Goal: Answer question/provide support: Share knowledge or assist other users

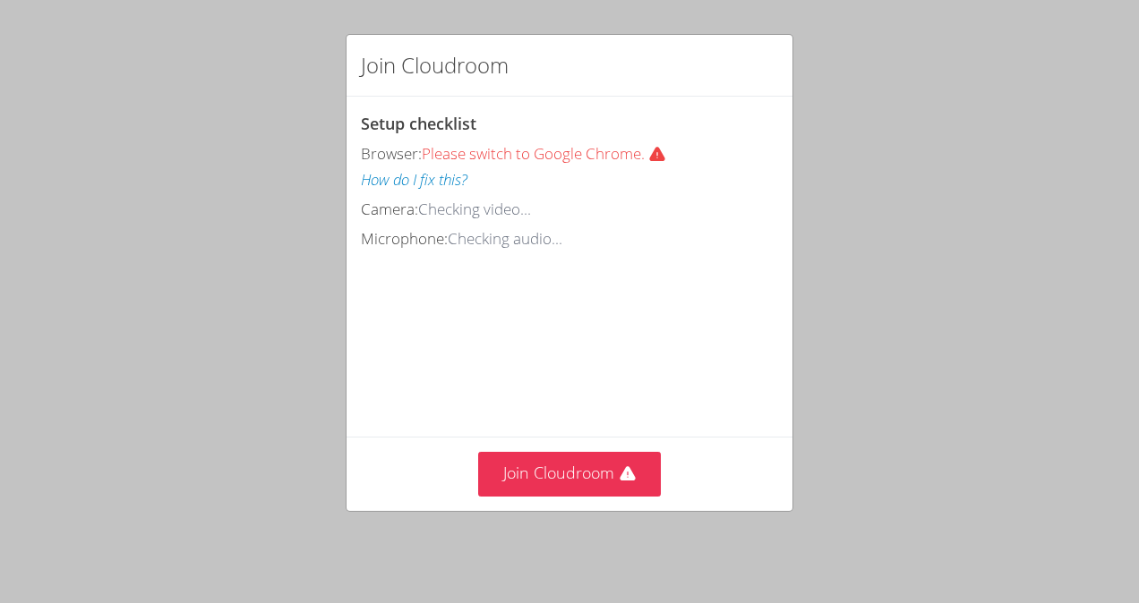
click at [623, 503] on div "Join Cloudroom" at bounding box center [569, 473] width 446 height 73
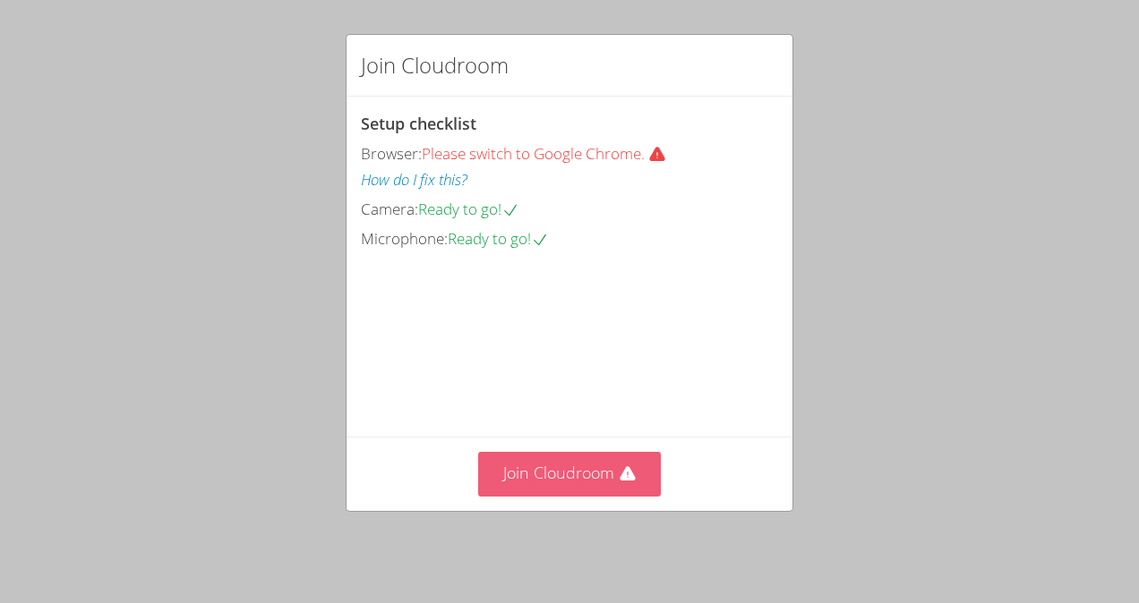
click at [627, 483] on icon at bounding box center [628, 475] width 18 height 18
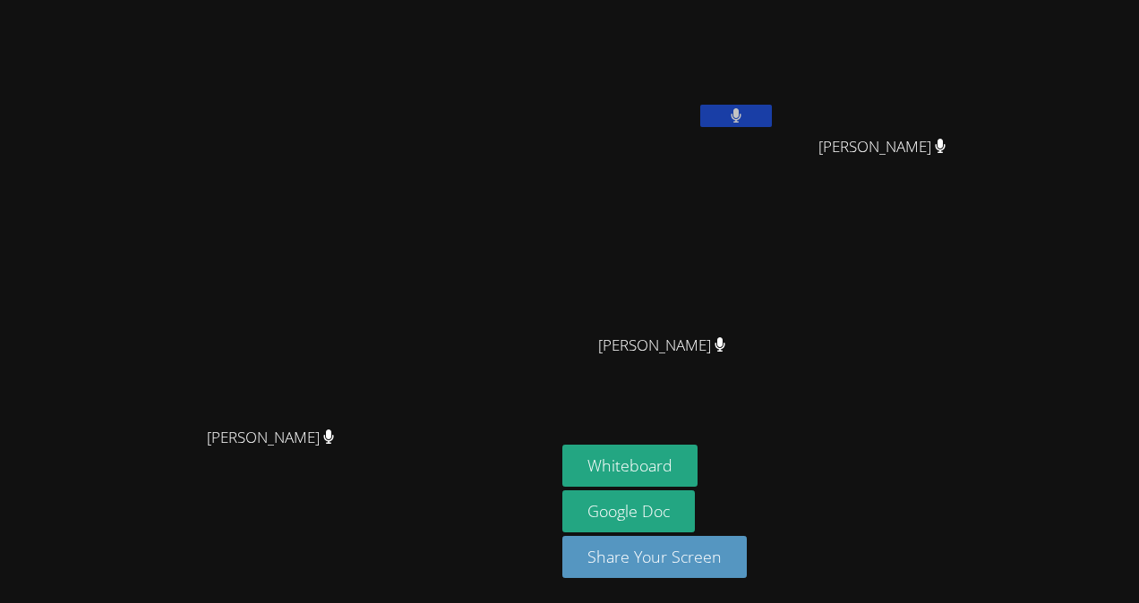
click at [772, 115] on button at bounding box center [736, 116] width 72 height 22
click at [745, 113] on icon at bounding box center [735, 115] width 19 height 15
click at [772, 113] on button at bounding box center [736, 116] width 72 height 22
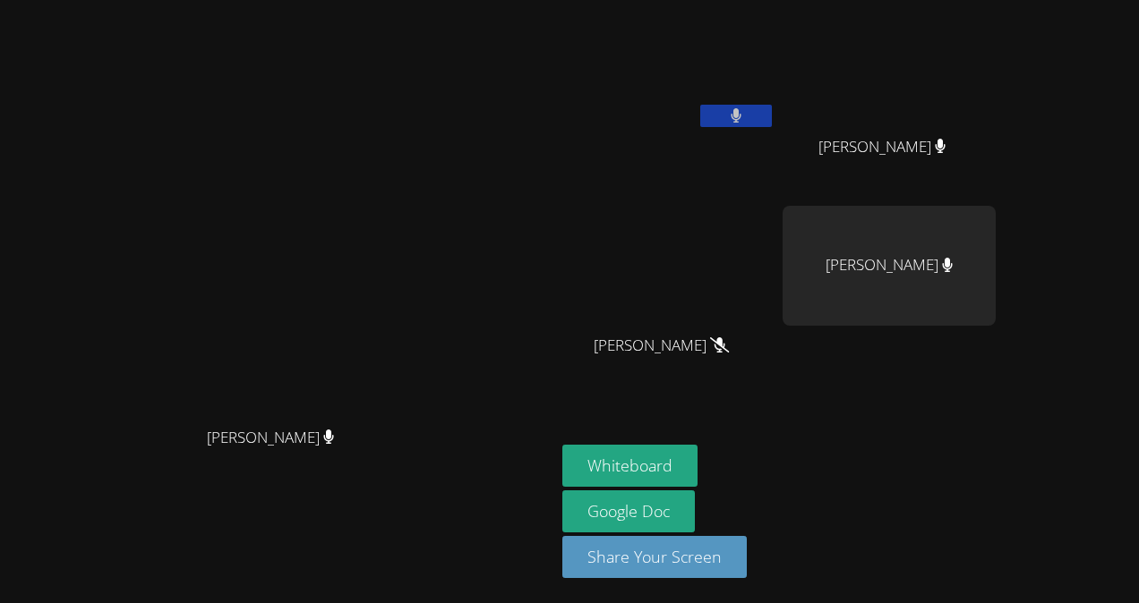
click at [772, 115] on button at bounding box center [736, 116] width 72 height 22
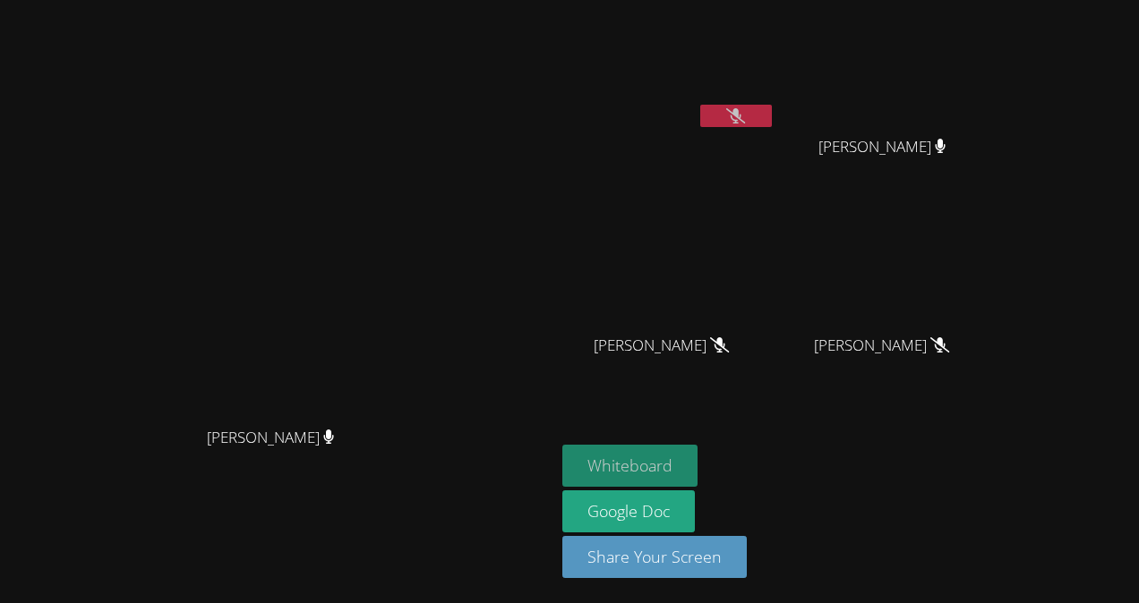
click at [697, 473] on button "Whiteboard" at bounding box center [629, 466] width 135 height 42
click at [688, 462] on button "Whiteboard" at bounding box center [629, 466] width 135 height 42
click at [697, 469] on button "Whiteboard" at bounding box center [629, 466] width 135 height 42
click at [697, 464] on button "Whiteboard" at bounding box center [629, 466] width 135 height 42
click at [697, 468] on button "Whiteboard" at bounding box center [629, 466] width 135 height 42
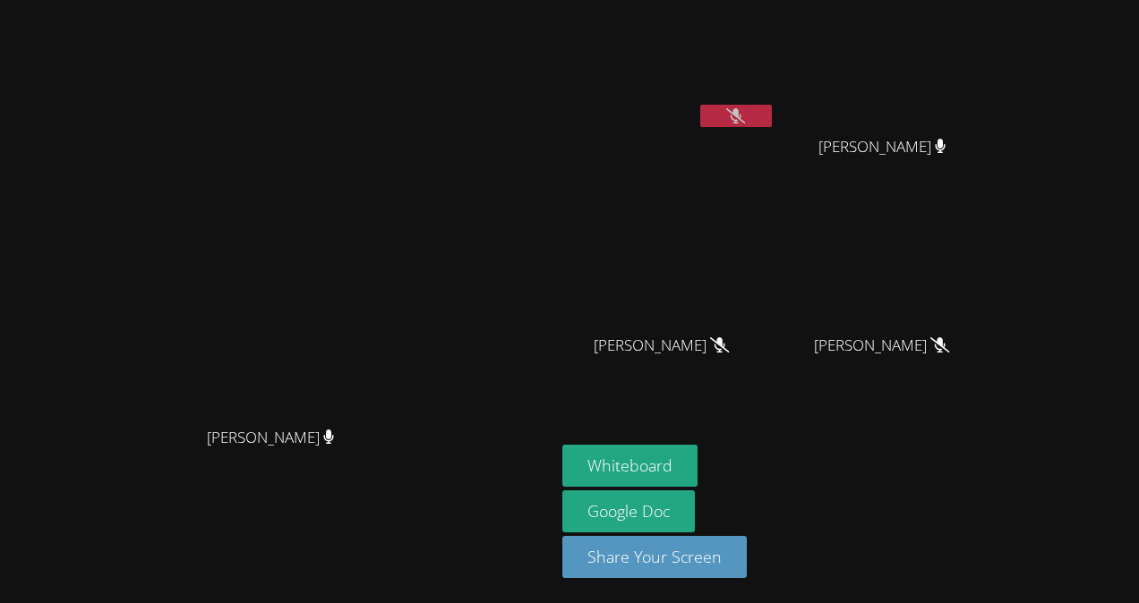
click at [745, 114] on icon at bounding box center [735, 115] width 19 height 15
click at [772, 124] on button at bounding box center [736, 116] width 72 height 22
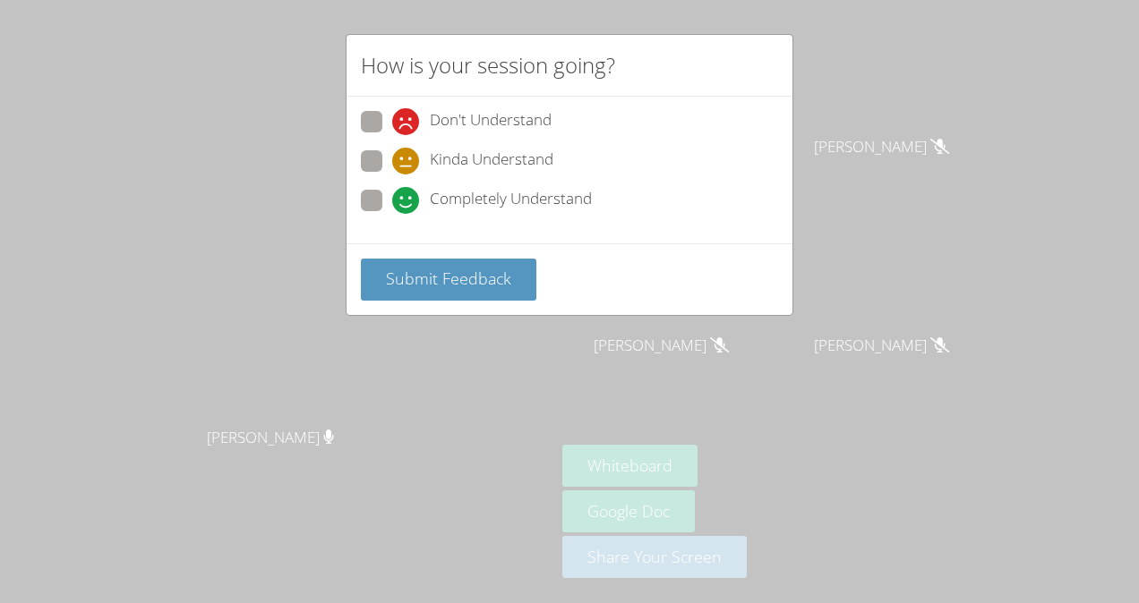
click at [392, 214] on span at bounding box center [392, 214] width 0 height 0
click at [392, 192] on input "Completely Understand" at bounding box center [399, 197] width 15 height 15
radio input "true"
click at [446, 286] on span "Submit Feedback" at bounding box center [448, 278] width 125 height 21
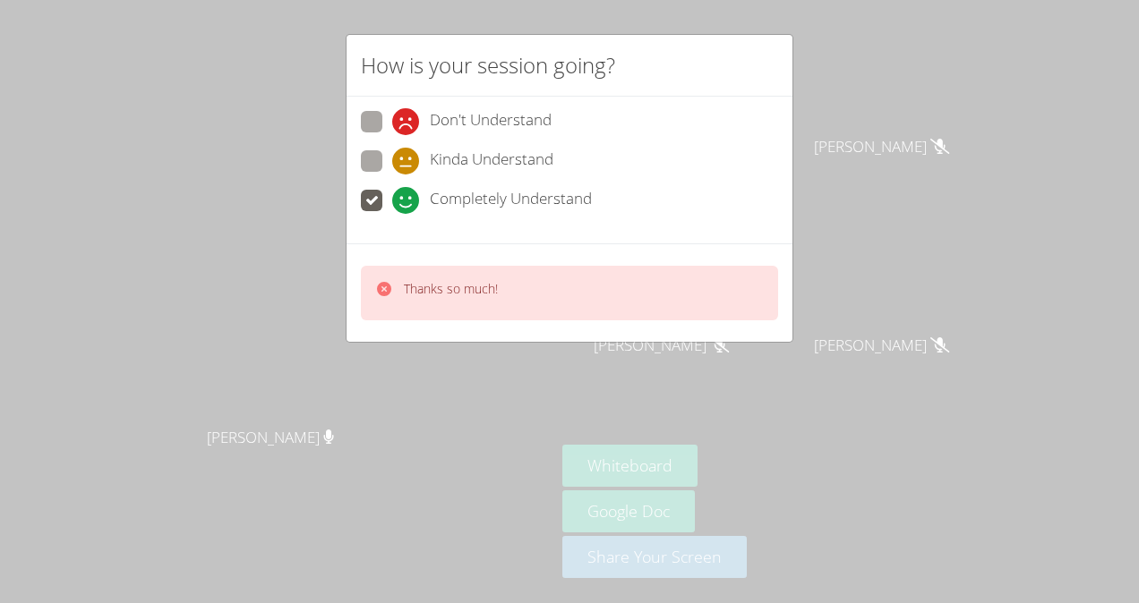
click at [381, 286] on icon at bounding box center [384, 289] width 14 height 14
click at [383, 283] on icon at bounding box center [384, 289] width 14 height 14
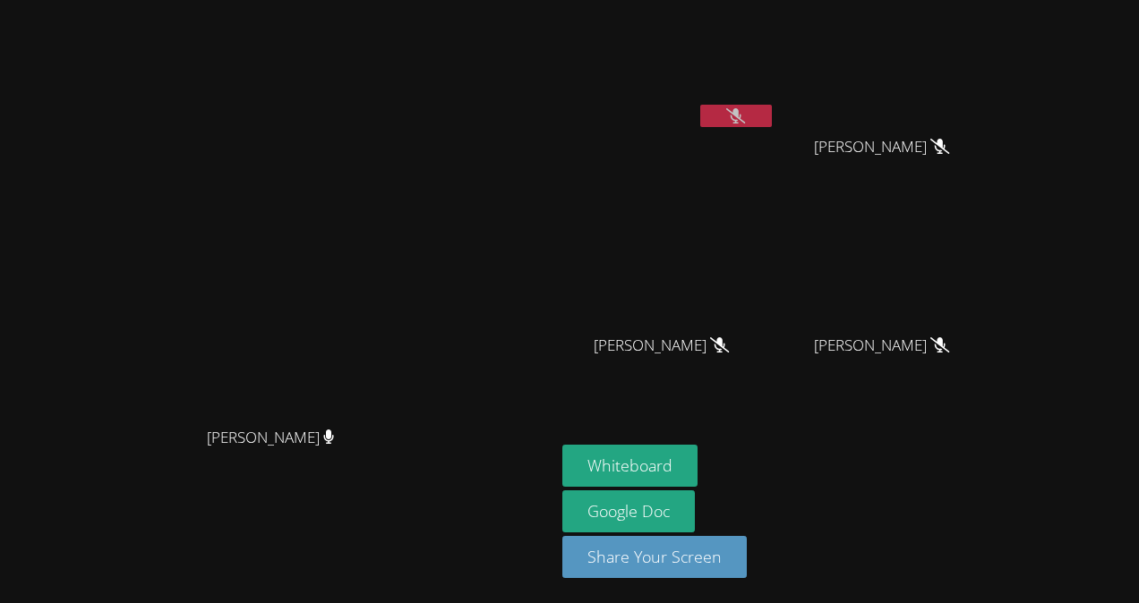
click at [386, 288] on video at bounding box center [277, 266] width 269 height 304
click at [745, 115] on icon at bounding box center [735, 115] width 19 height 15
